Goal: Register for event/course

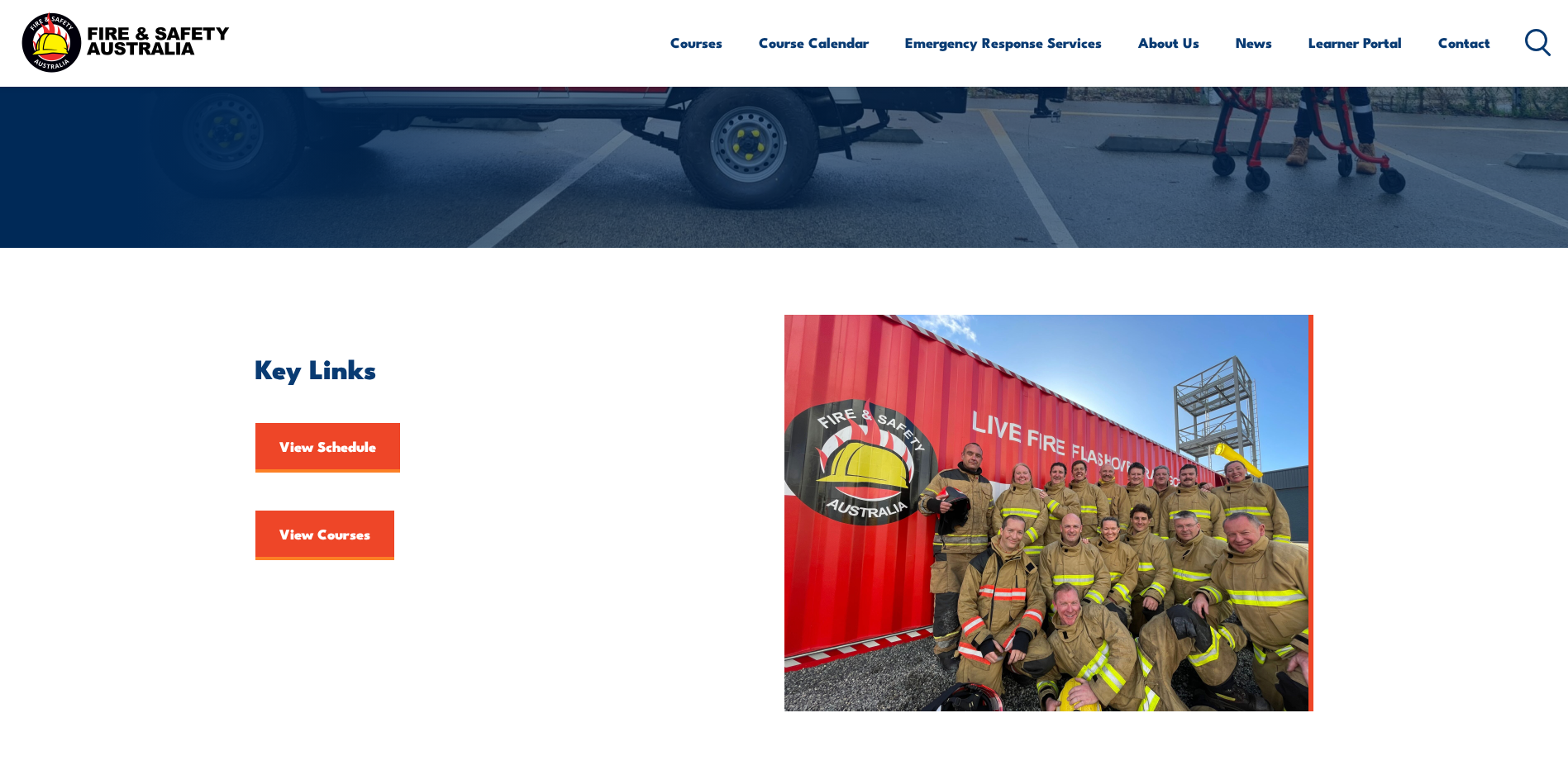
scroll to position [248, 0]
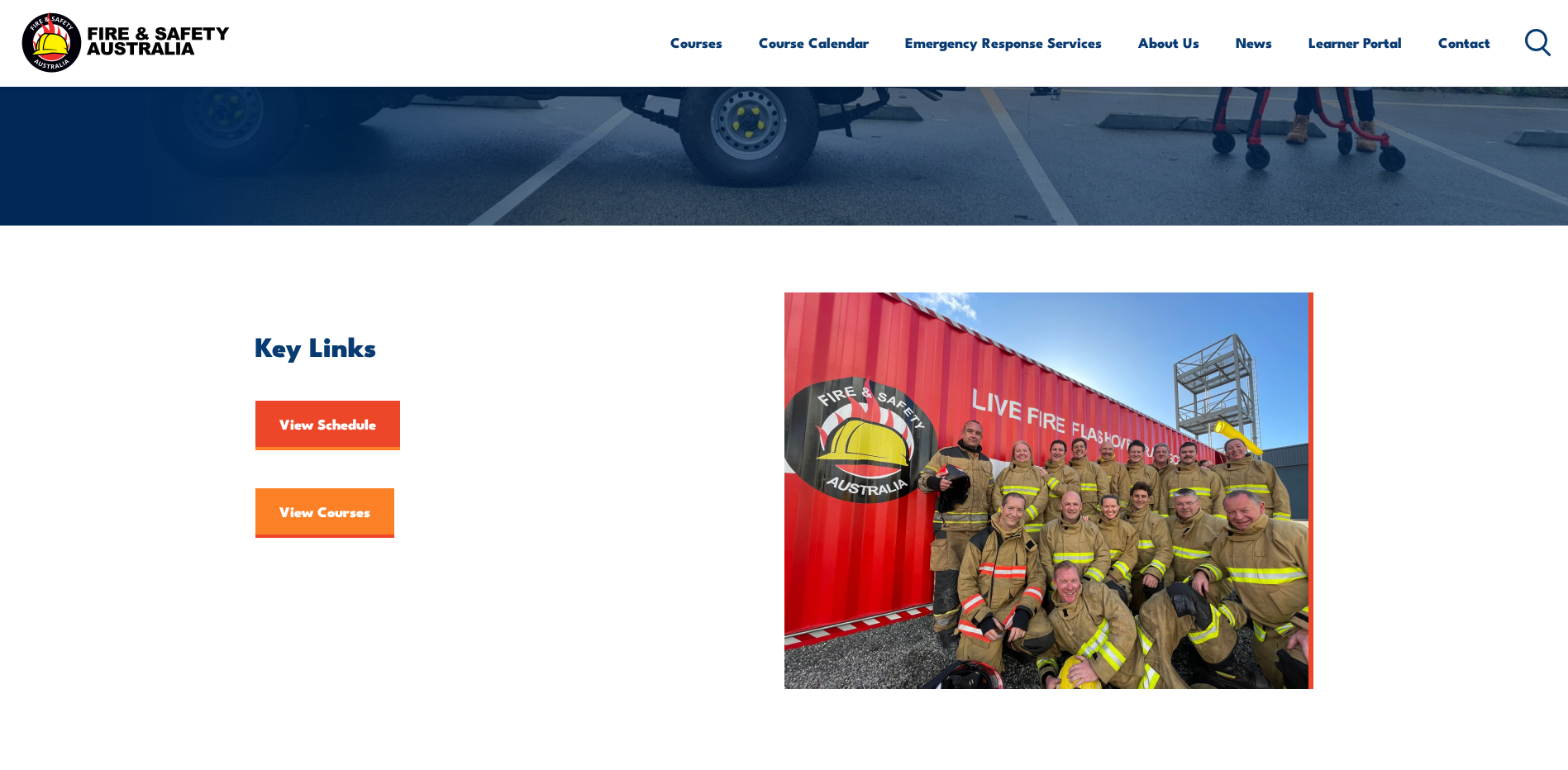
click at [319, 523] on link "View Courses" at bounding box center [325, 513] width 139 height 49
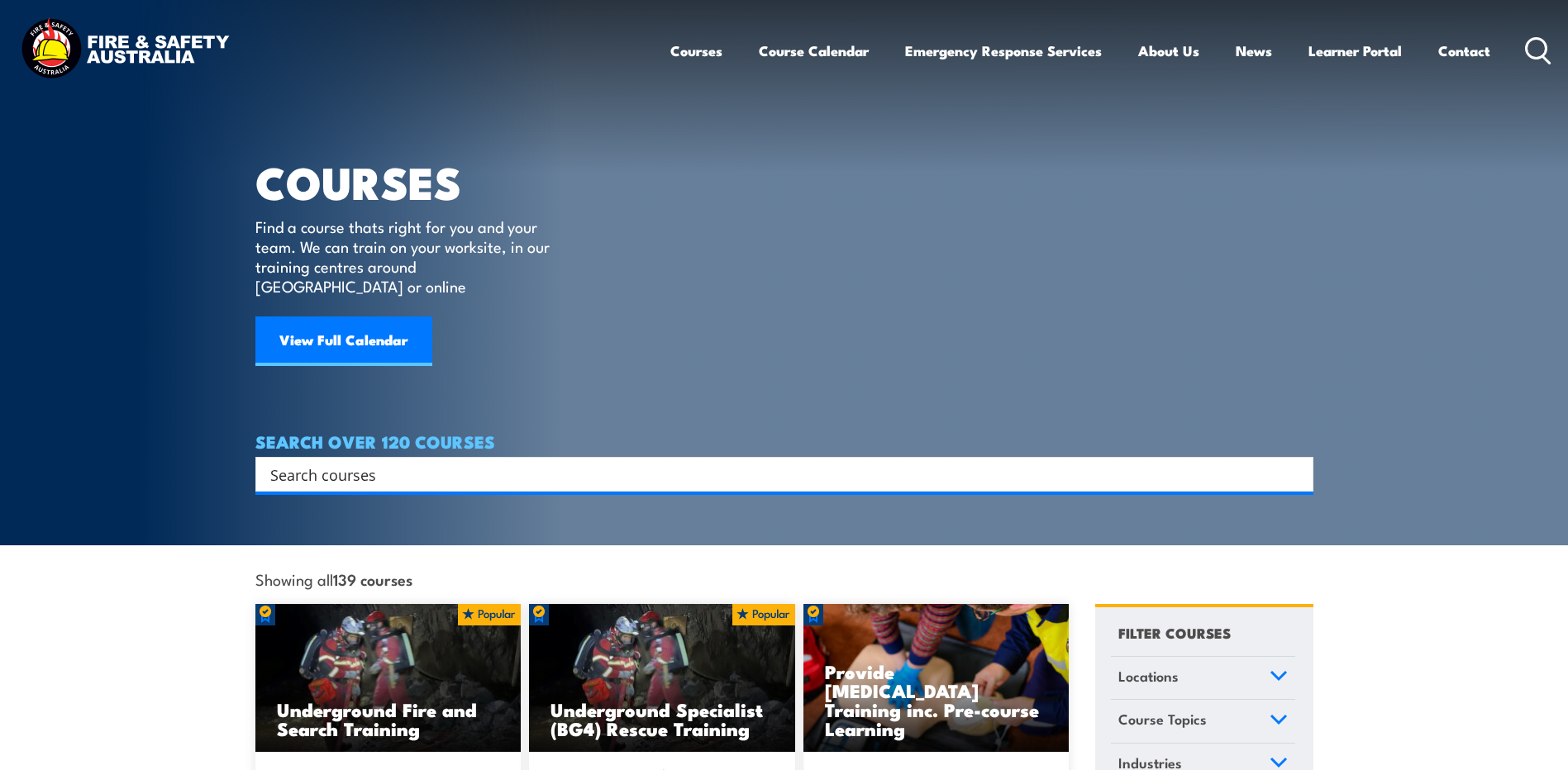
click at [309, 462] on input "Search input" at bounding box center [774, 474] width 1007 height 25
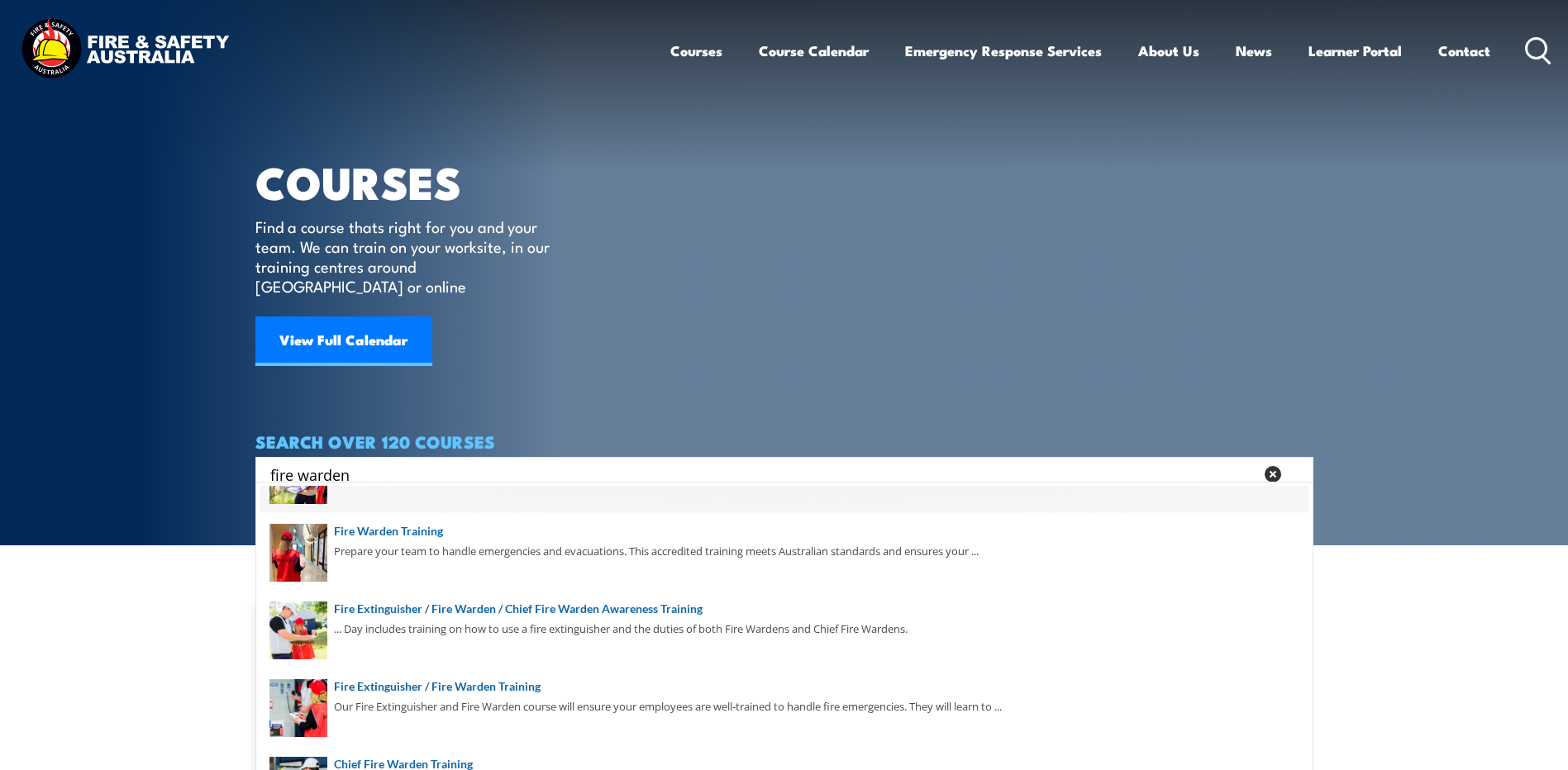
scroll to position [77, 0]
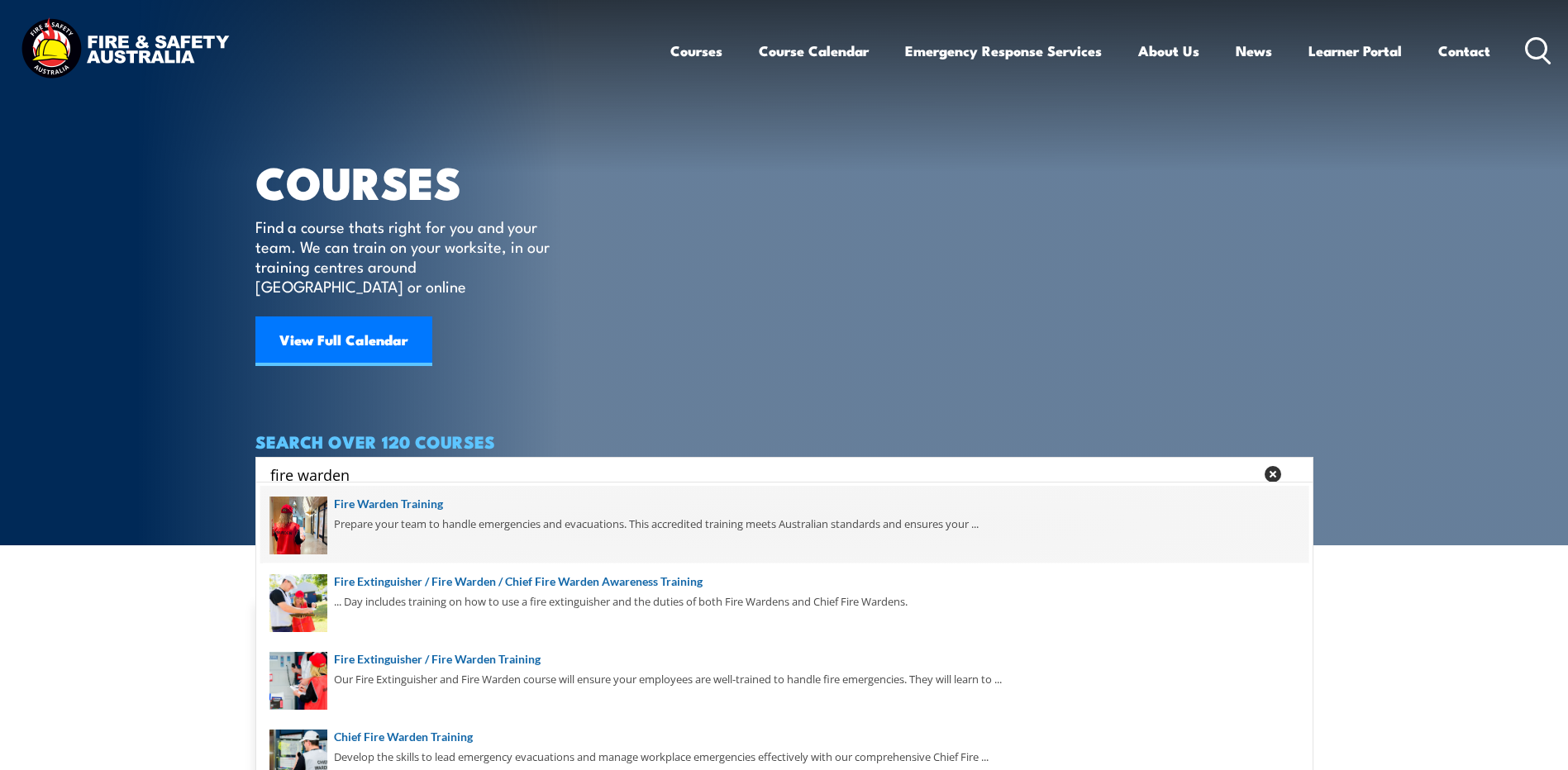
type input "fire warden"
click at [400, 518] on span at bounding box center [784, 524] width 1049 height 77
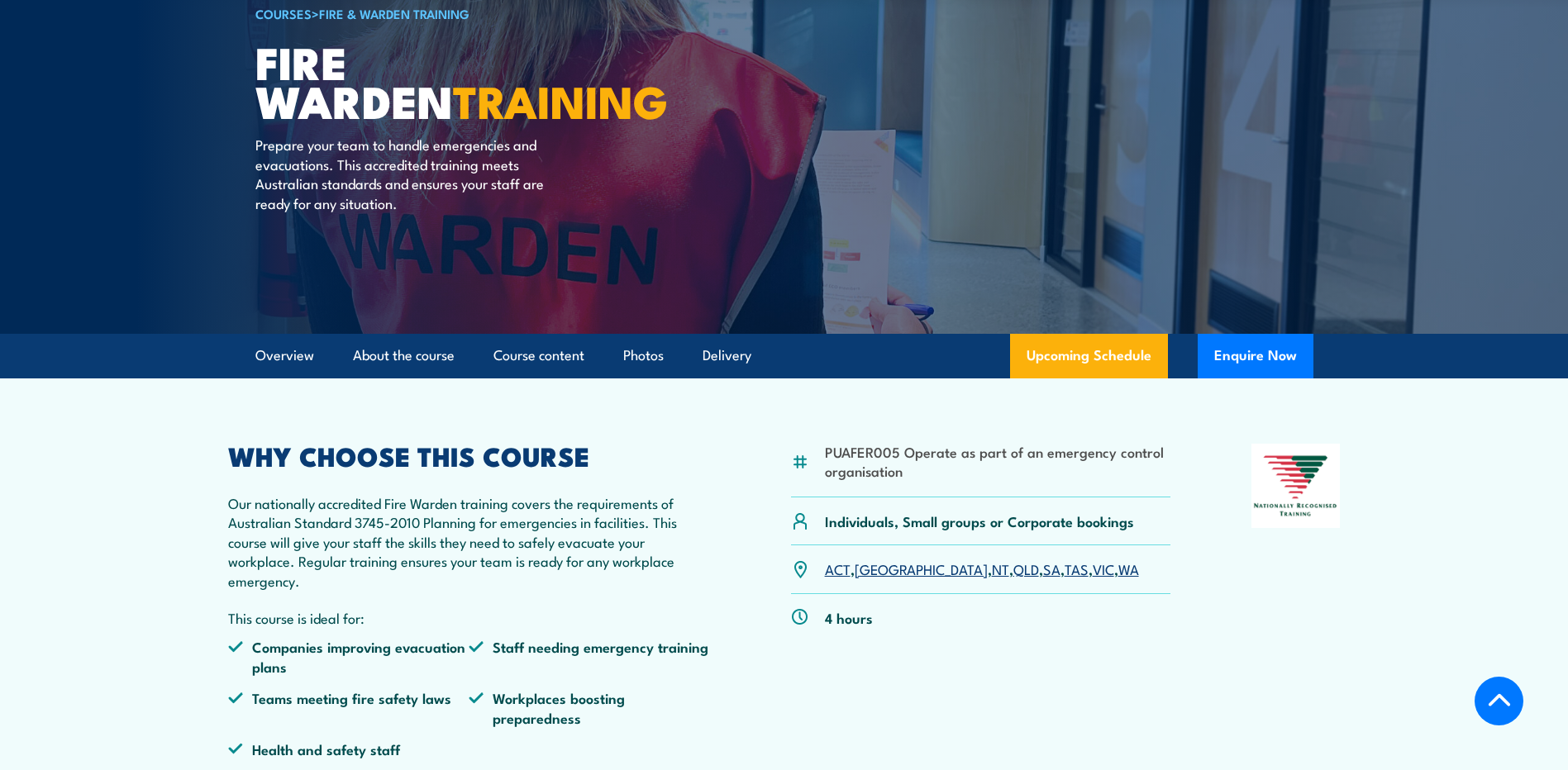
scroll to position [331, 0]
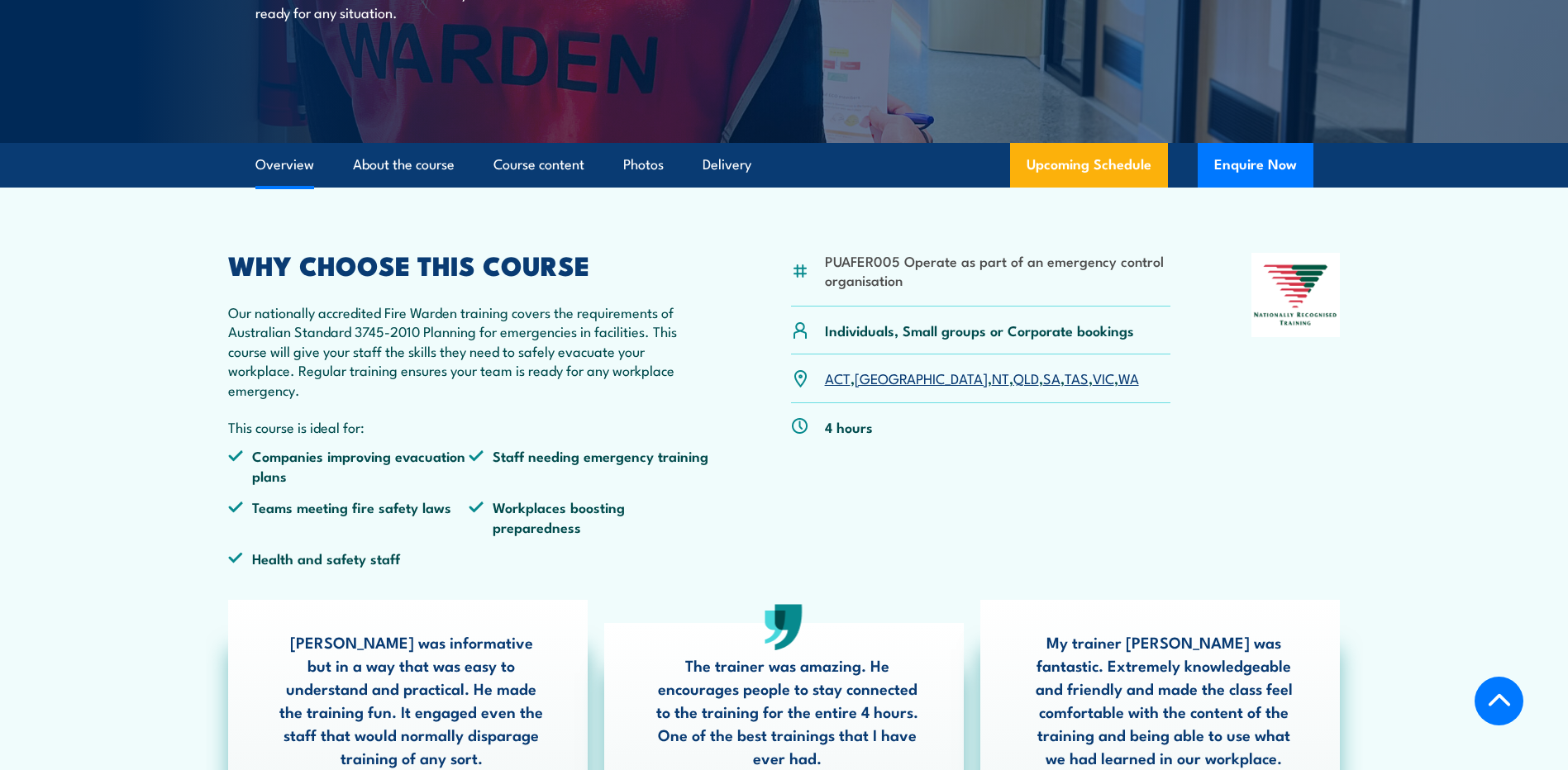
click at [1013, 381] on link "QLD" at bounding box center [1026, 378] width 26 height 20
